Goal: Task Accomplishment & Management: Manage account settings

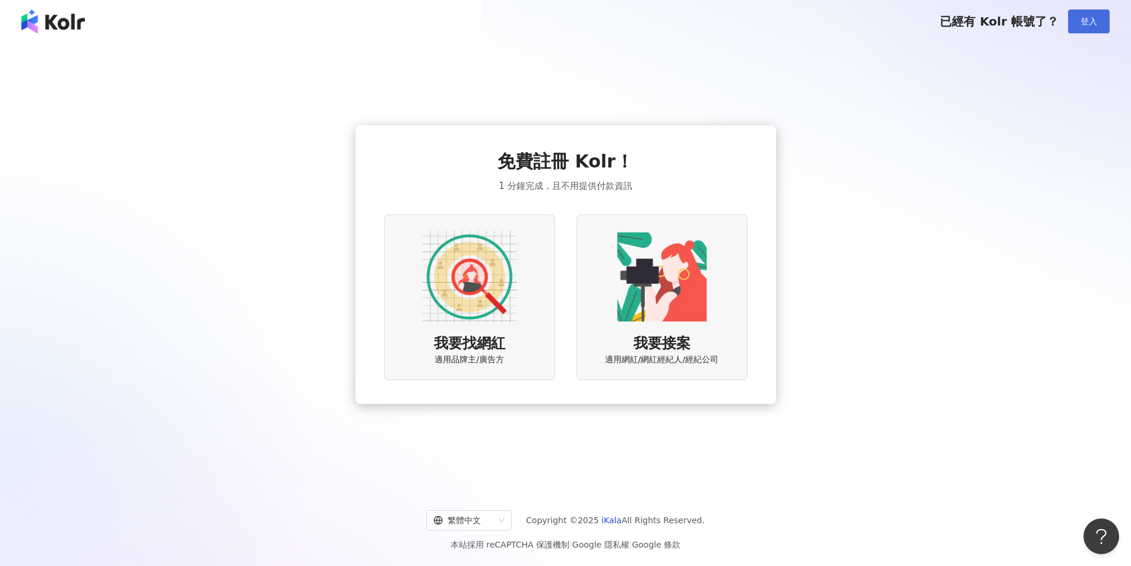
click at [1093, 18] on span "登入" at bounding box center [1089, 22] width 17 height 10
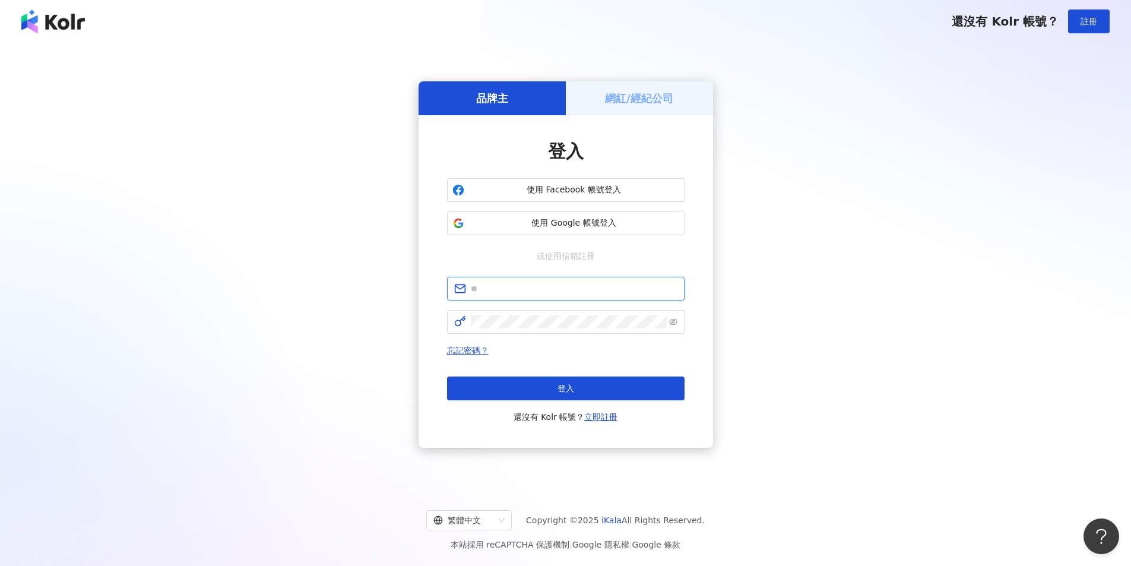
drag, startPoint x: 480, startPoint y: 288, endPoint x: 534, endPoint y: 292, distance: 54.1
click at [480, 288] on input "text" at bounding box center [574, 288] width 207 height 13
type input "**********"
click at [560, 388] on span "登入" at bounding box center [566, 389] width 17 height 10
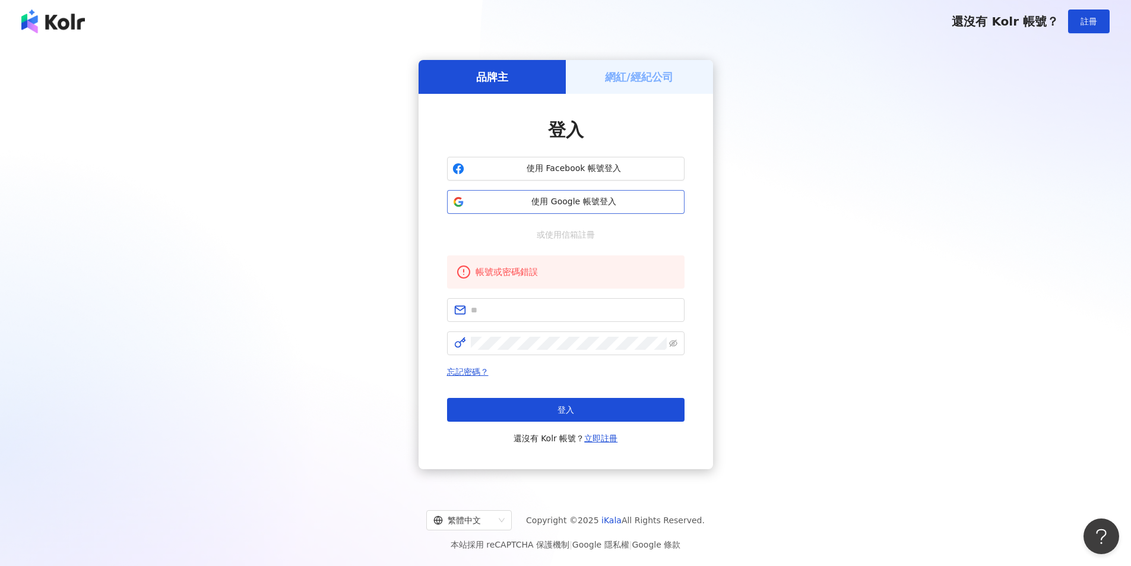
click at [503, 204] on span "使用 Google 帳號登入" at bounding box center [574, 202] width 210 height 12
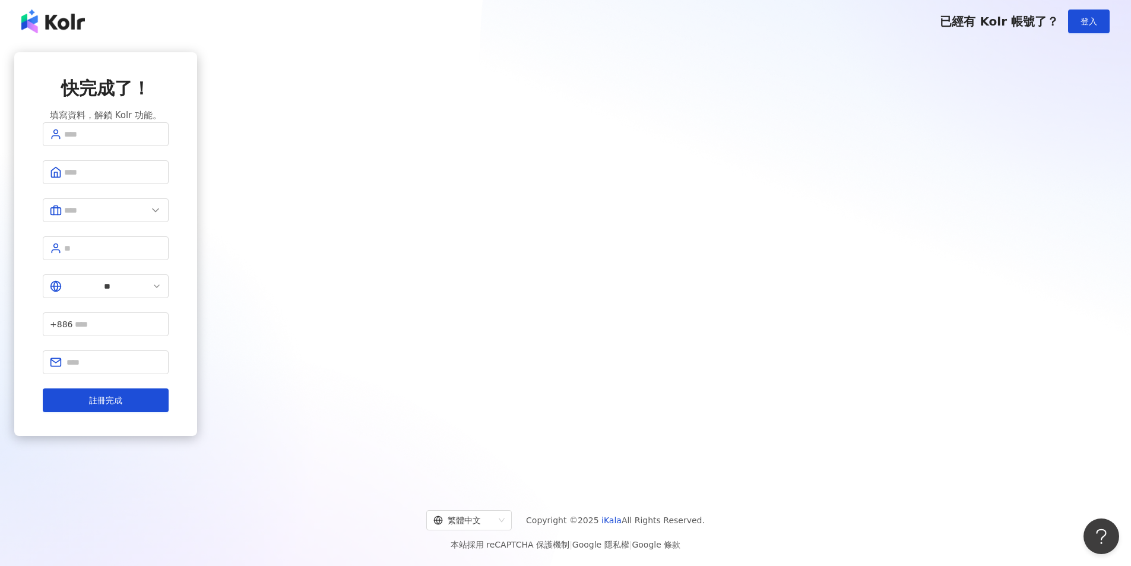
click at [62, 13] on img at bounding box center [53, 22] width 64 height 24
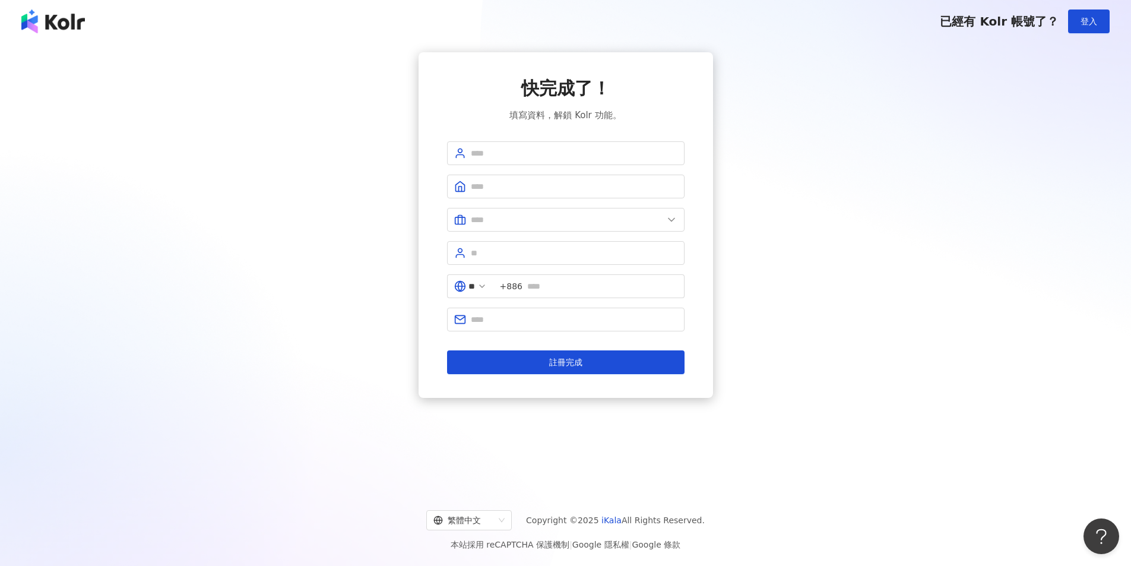
click at [1043, 18] on span "已經有 Kolr 帳號了？" at bounding box center [999, 21] width 119 height 14
click at [1117, 18] on div "已經有 Kolr 帳號了？ 登入" at bounding box center [565, 21] width 1131 height 43
